Goal: Check status: Check status

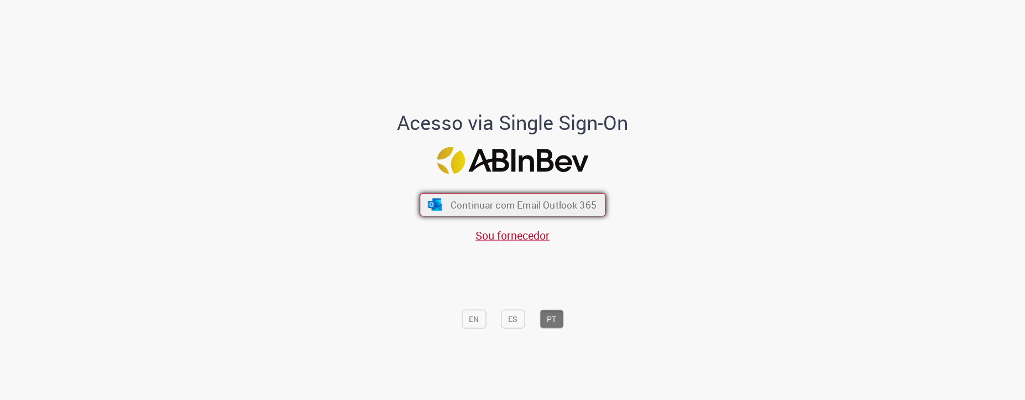
click at [468, 207] on span "Continuar com Email Outlook 365" at bounding box center [523, 204] width 146 height 13
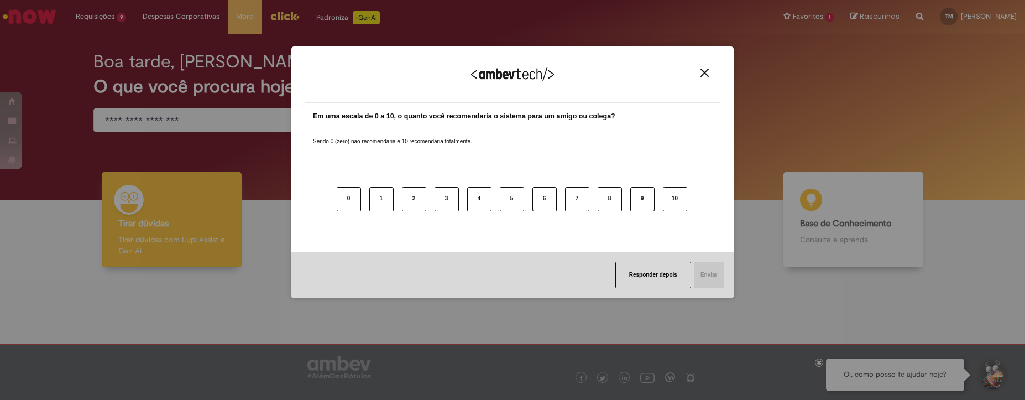
click at [708, 71] on img "Close" at bounding box center [704, 73] width 8 height 8
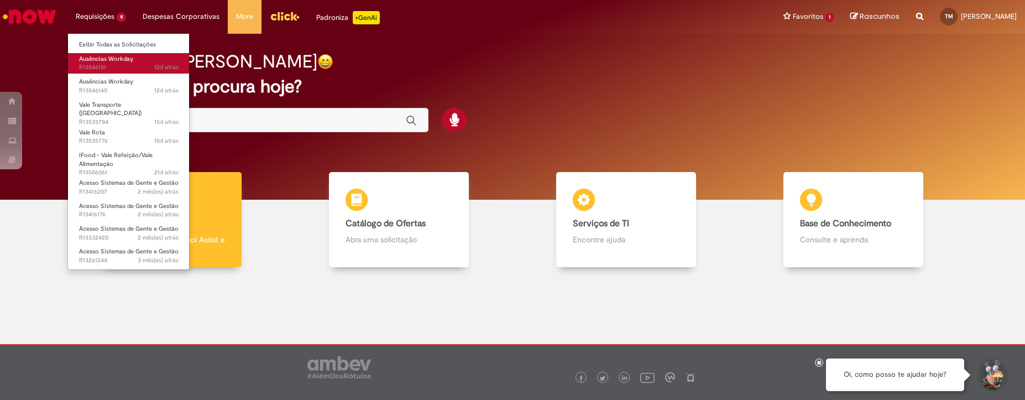
click at [128, 62] on span "Ausências Workday" at bounding box center [106, 59] width 54 height 8
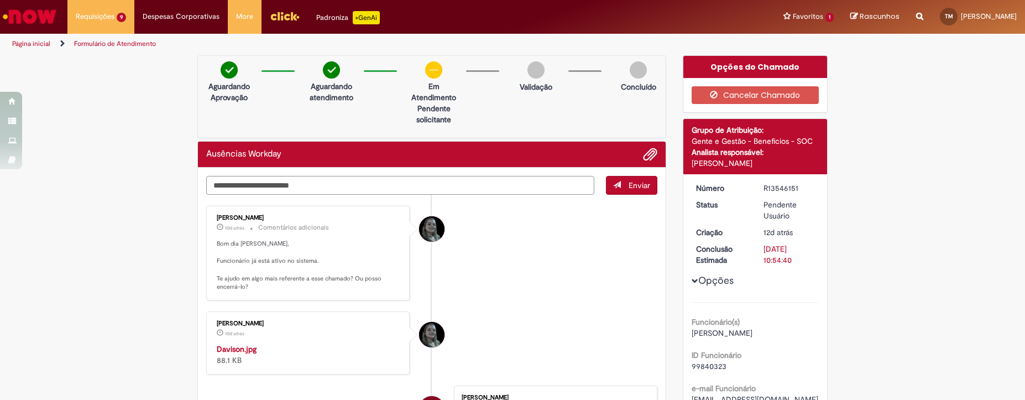
click at [453, 180] on textarea "Digite sua mensagem aqui..." at bounding box center [400, 185] width 388 height 19
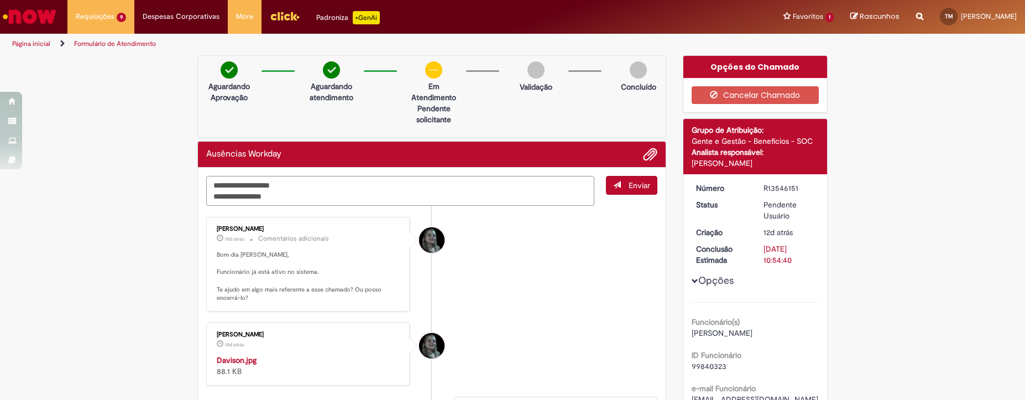
type textarea "**********"
click at [631, 191] on button "Enviar" at bounding box center [631, 185] width 51 height 19
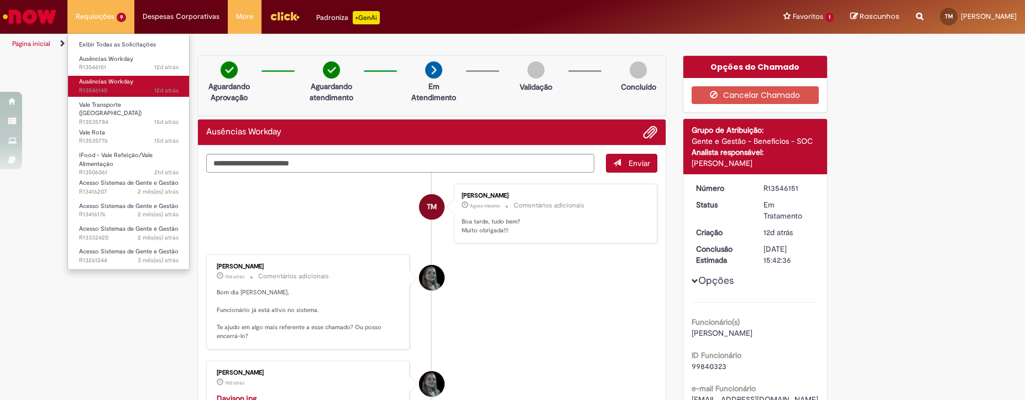
click at [125, 87] on span "12d atrás 12 dias atrás R13546140" at bounding box center [128, 90] width 99 height 9
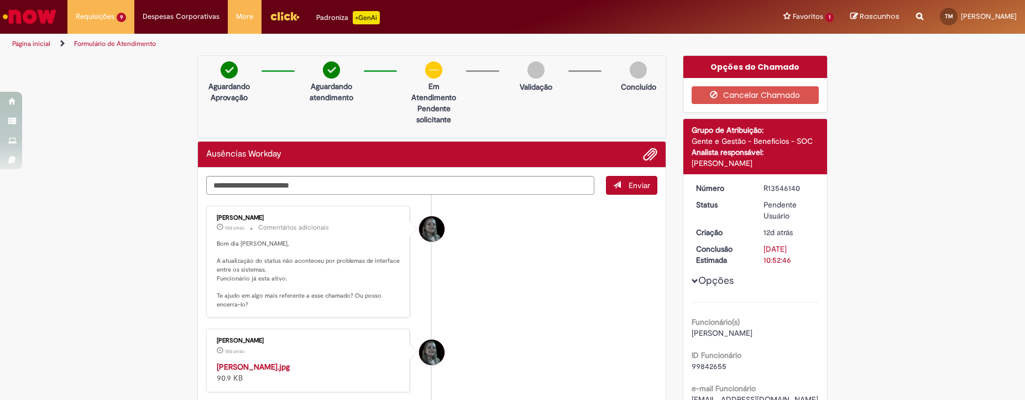
click at [433, 105] on p "Pendente solicitante" at bounding box center [434, 114] width 54 height 22
click at [389, 188] on textarea "Digite sua mensagem aqui..." at bounding box center [400, 185] width 388 height 19
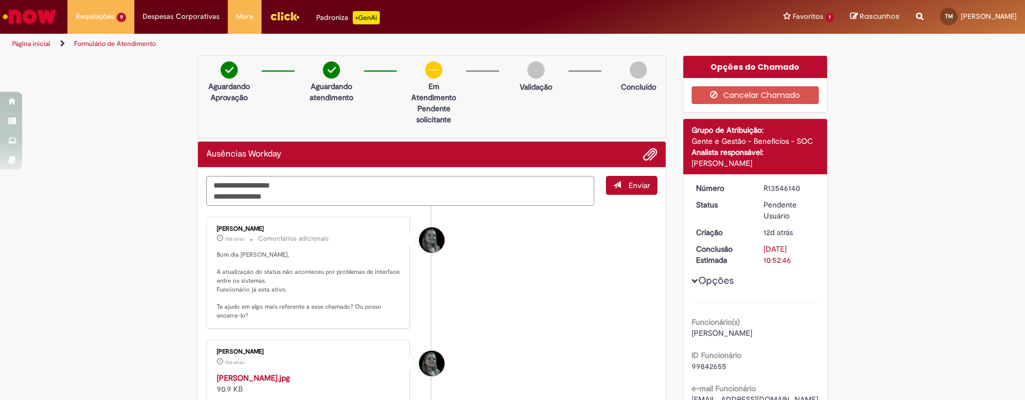
type textarea "**********"
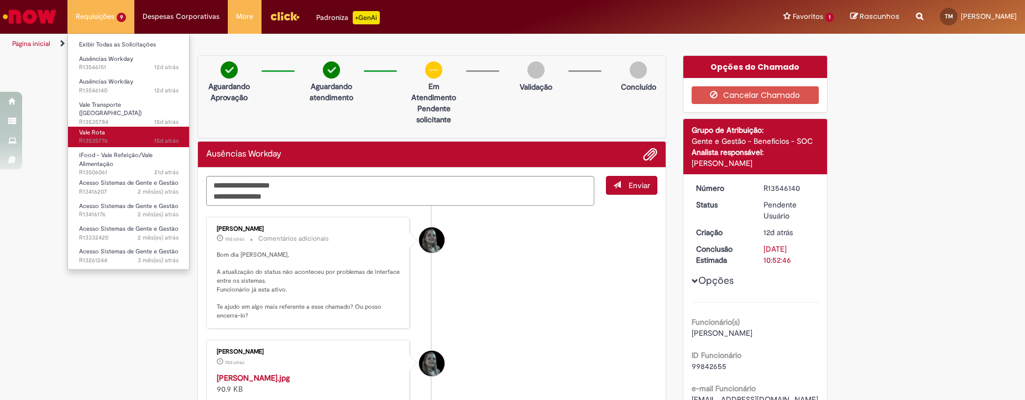
click at [153, 137] on span "15d atrás 15 dias atrás R13535776" at bounding box center [128, 141] width 99 height 9
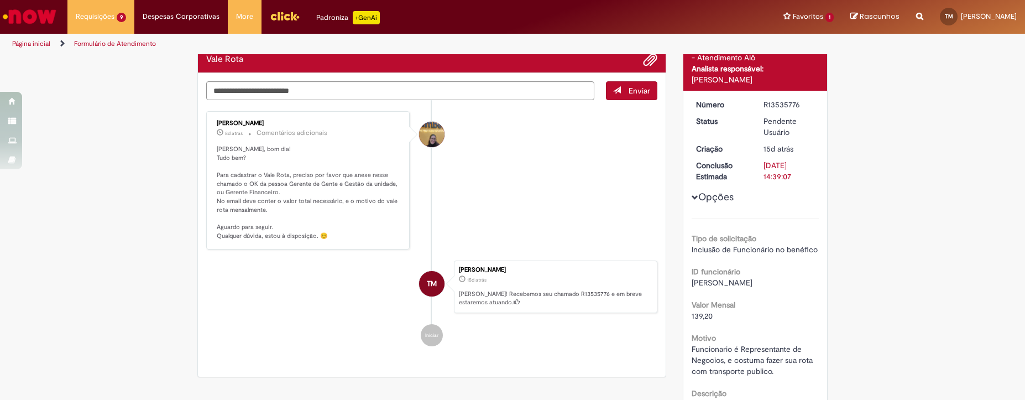
scroll to position [92, 0]
